Goal: Information Seeking & Learning: Learn about a topic

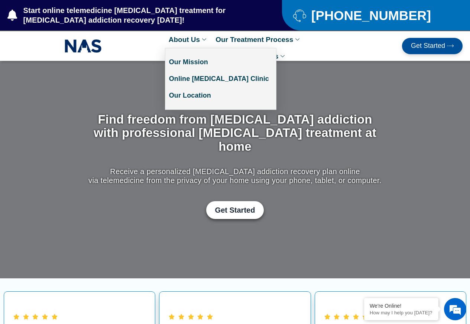
click at [188, 40] on link "About Us" at bounding box center [188, 39] width 47 height 17
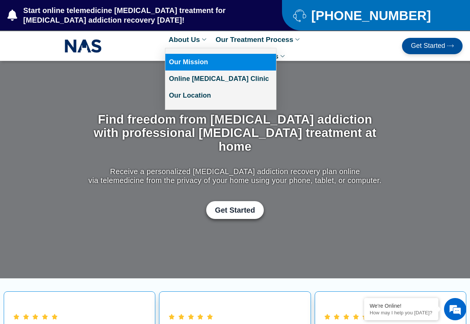
click at [191, 62] on link "Our Mission" at bounding box center [220, 62] width 111 height 17
